Goal: Task Accomplishment & Management: Use online tool/utility

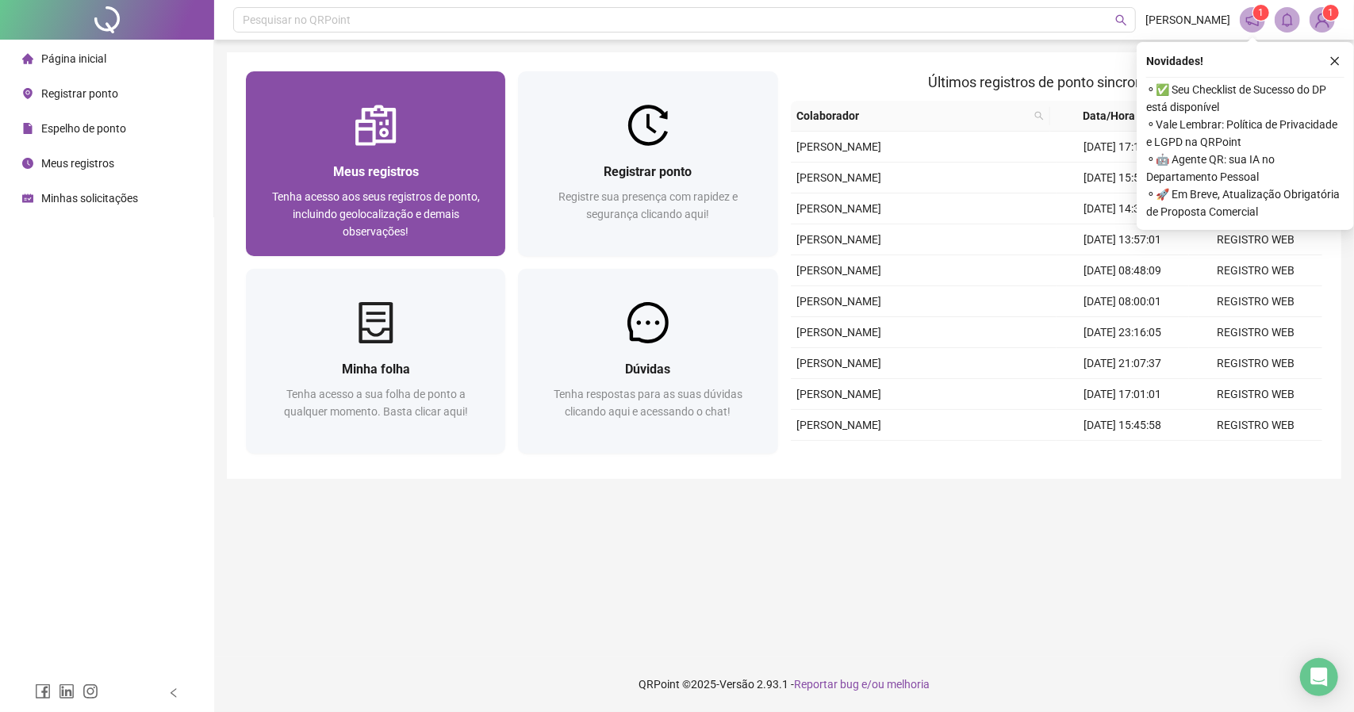
click at [361, 169] on span "Meus registros" at bounding box center [376, 171] width 86 height 15
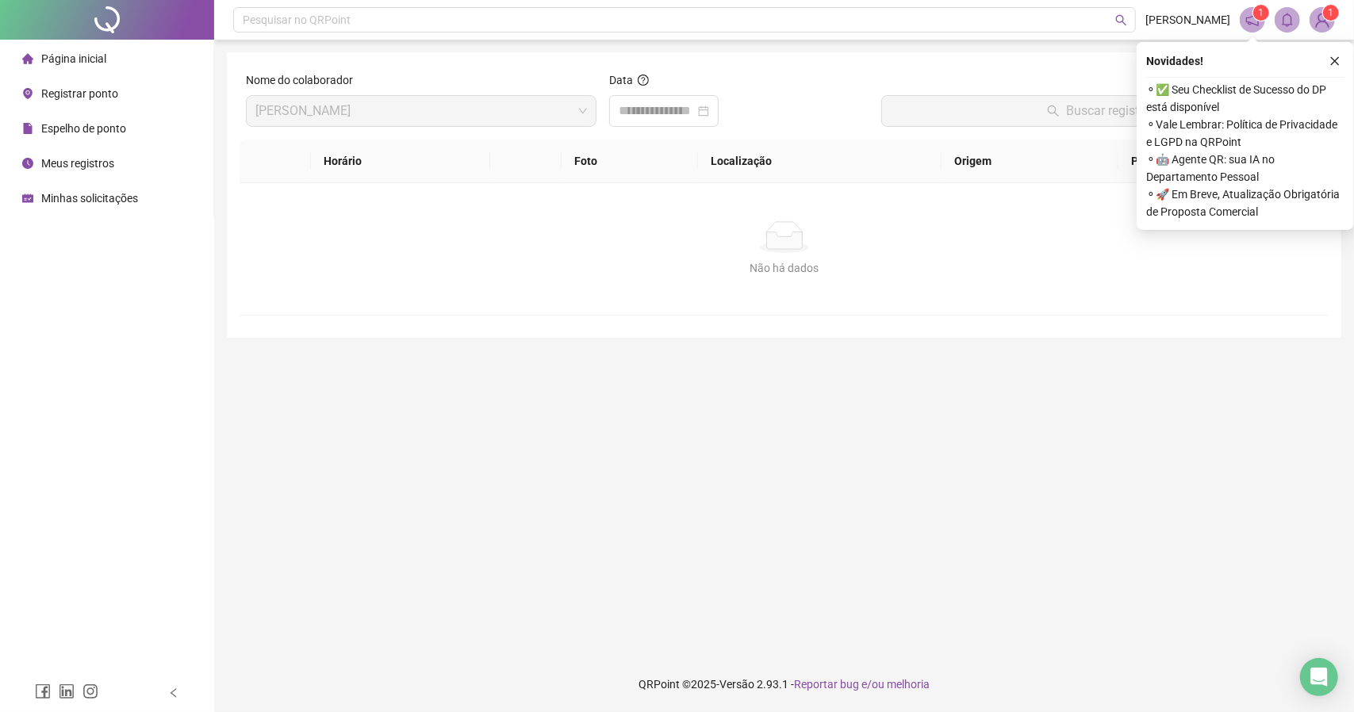
click at [88, 60] on span "Página inicial" at bounding box center [73, 58] width 65 height 13
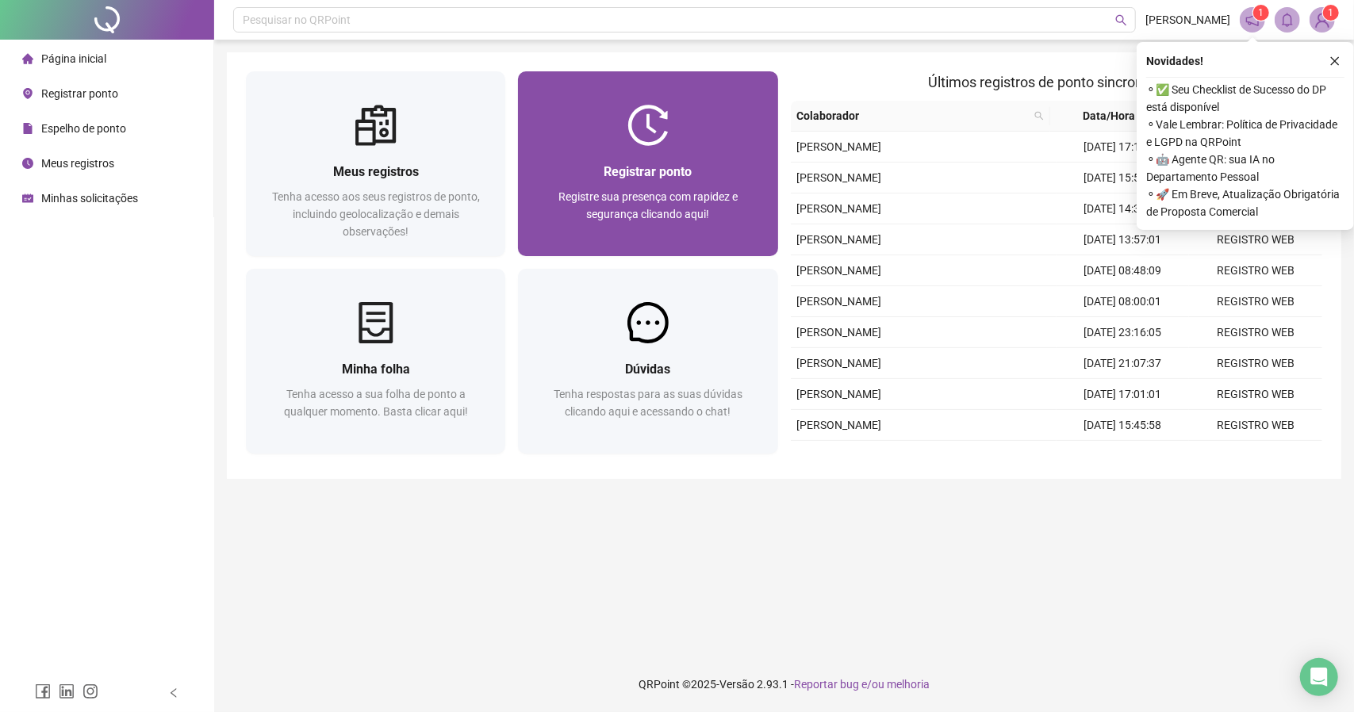
click at [715, 213] on div "Registre sua presença com rapidez e segurança clicando aqui!" at bounding box center [647, 214] width 221 height 52
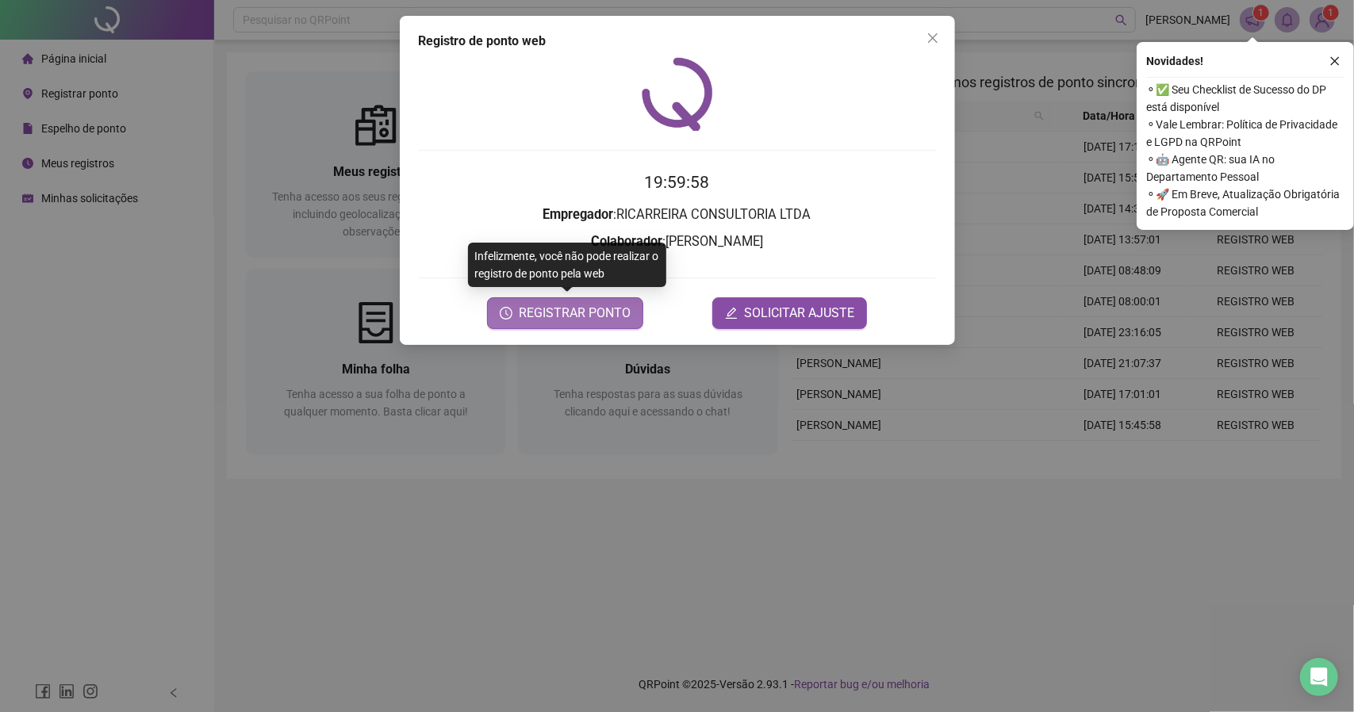
click at [560, 320] on span "REGISTRAR PONTO" at bounding box center [575, 313] width 112 height 19
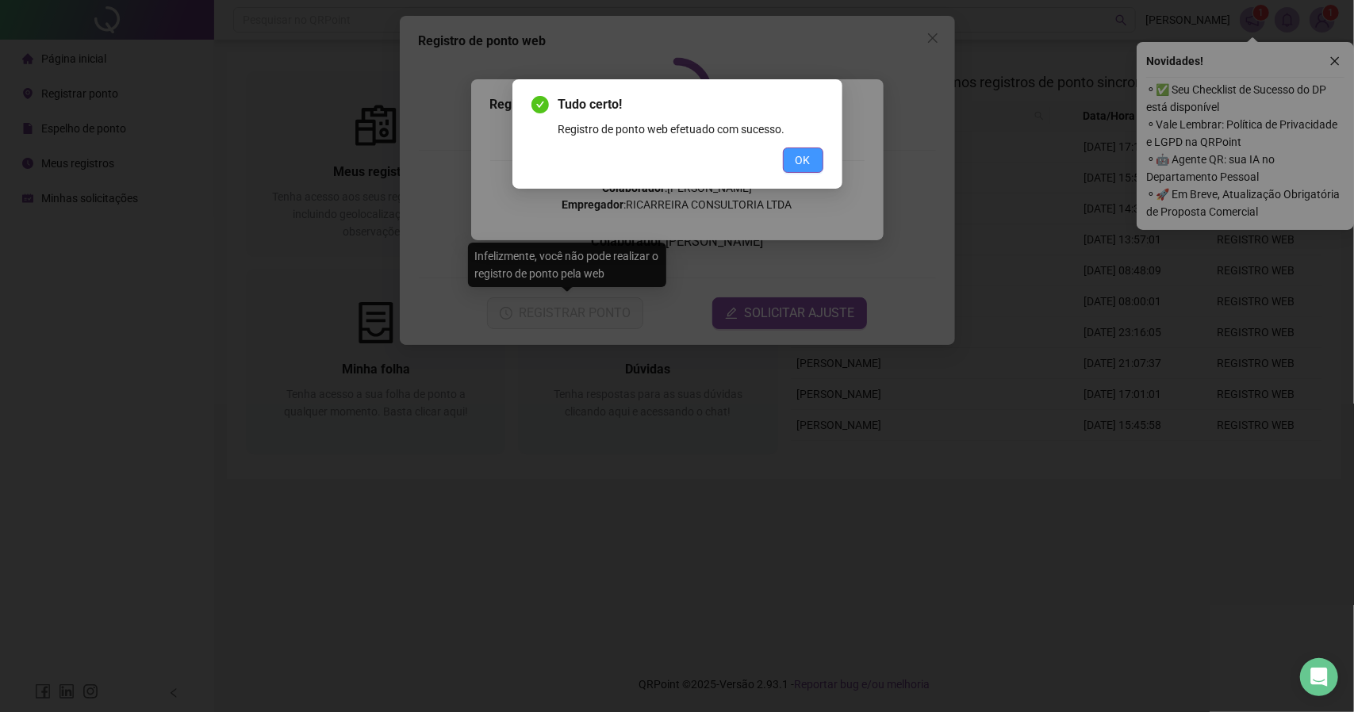
click at [812, 159] on button "OK" at bounding box center [803, 160] width 40 height 25
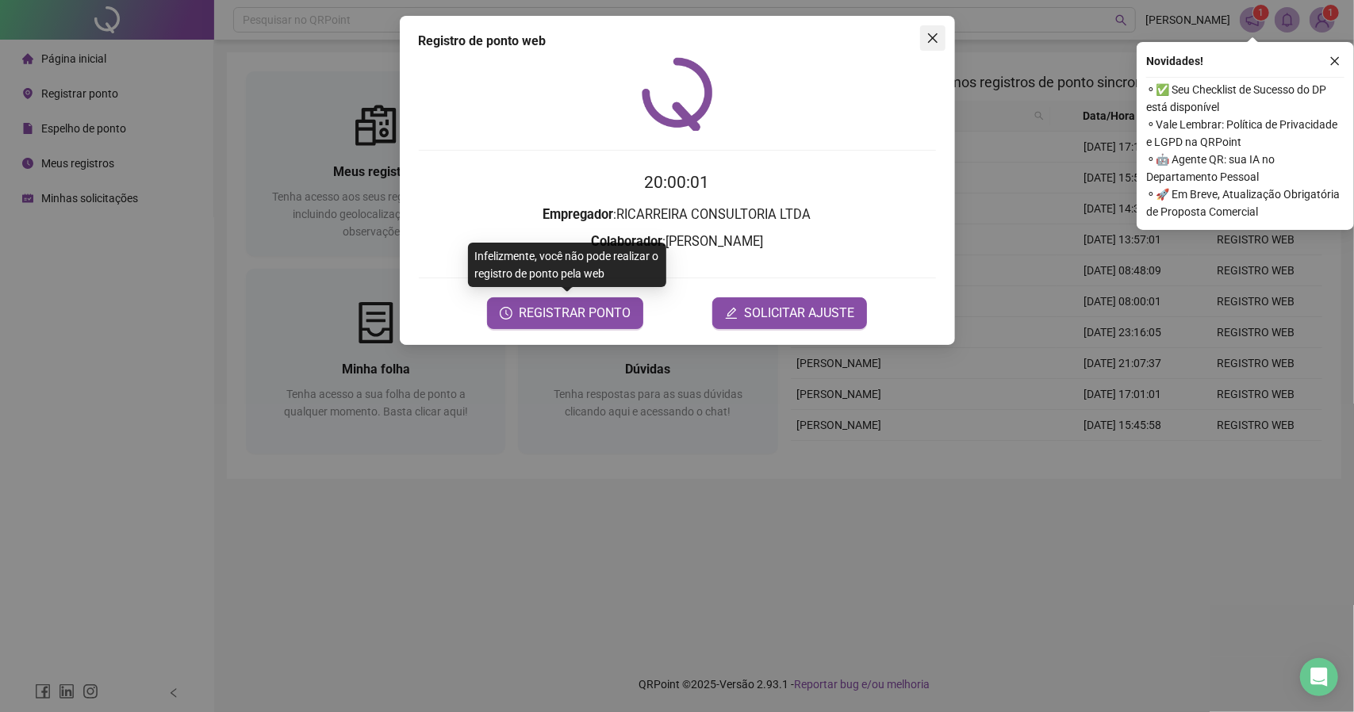
click at [928, 34] on icon "close" at bounding box center [932, 38] width 10 height 10
